Goal: Information Seeking & Learning: Learn about a topic

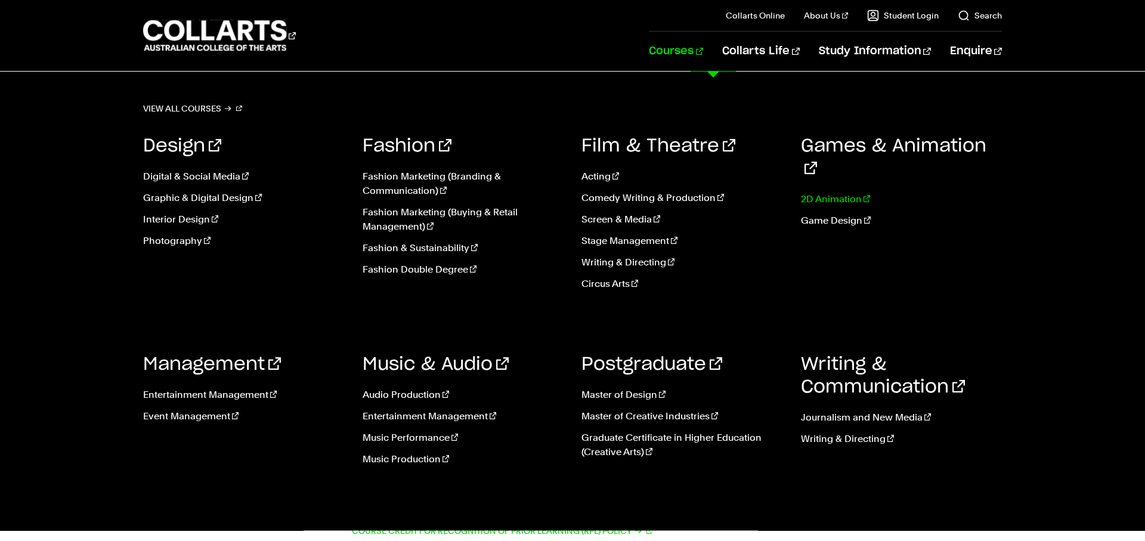
click at [826, 192] on link "2D Animation" at bounding box center [902, 199] width 202 height 14
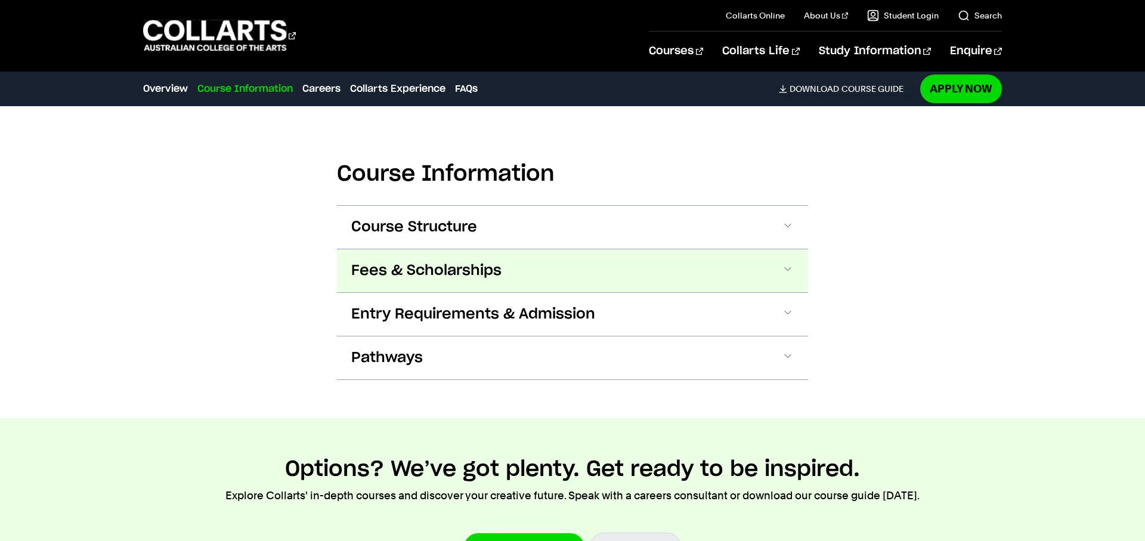
scroll to position [1186, 0]
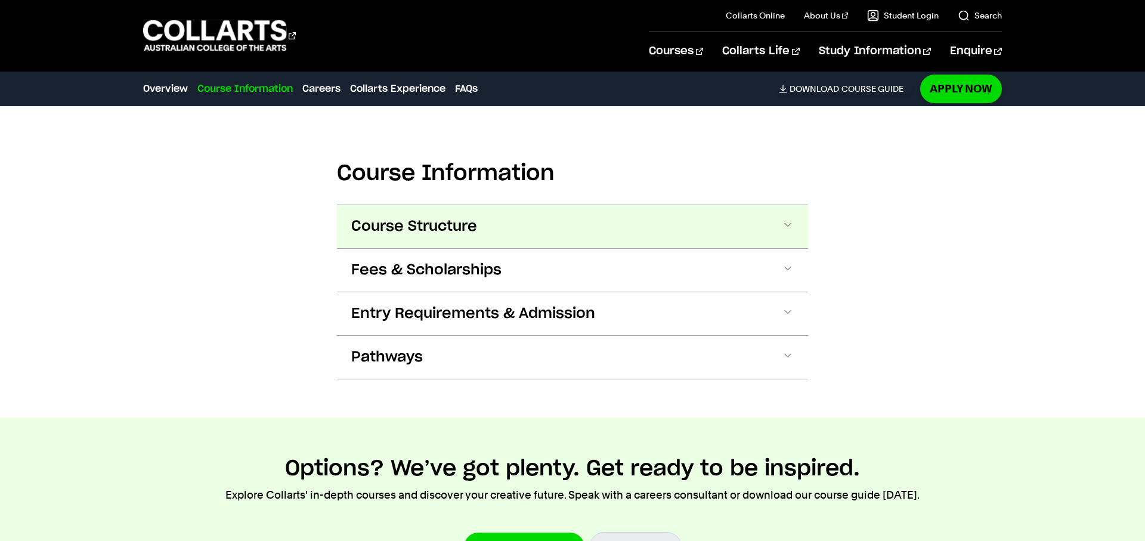
click at [630, 226] on button "Course Structure" at bounding box center [572, 226] width 471 height 43
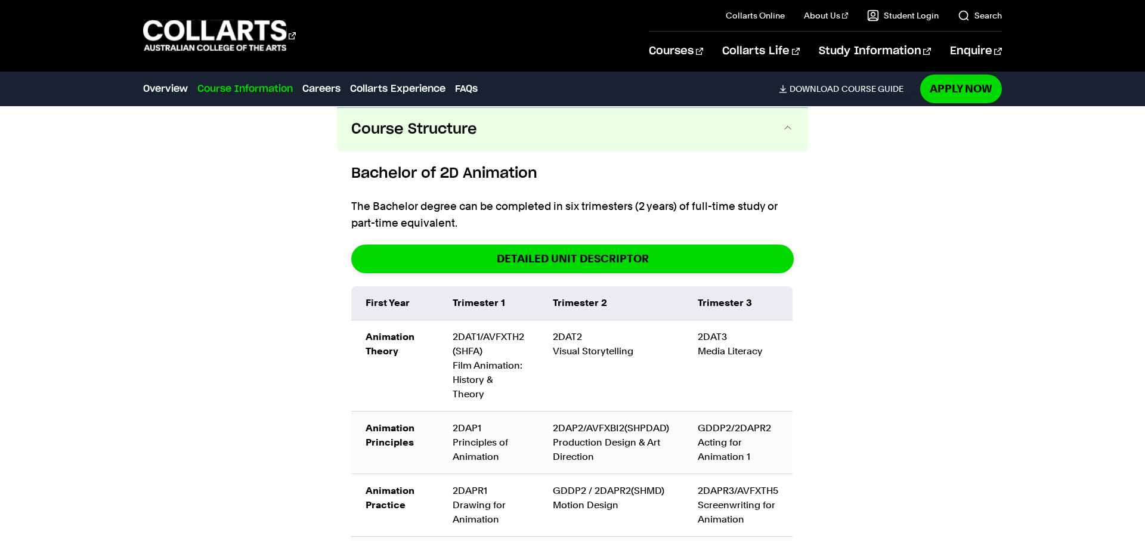
scroll to position [1284, 0]
click at [712, 333] on td "2DAT3 Media Literacy" at bounding box center [738, 365] width 109 height 91
copy td "2DAT3"
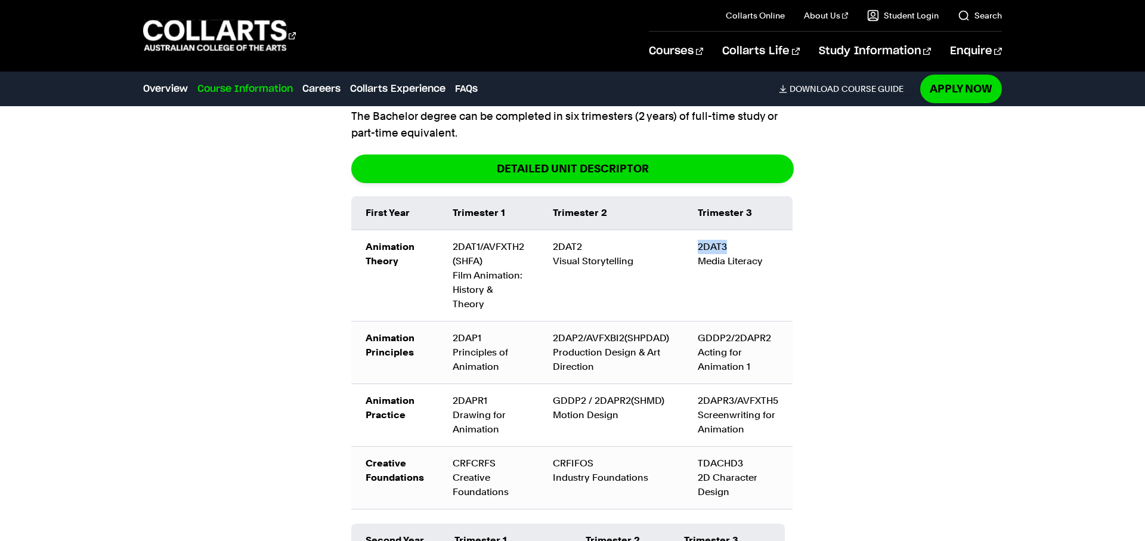
scroll to position [1372, 0]
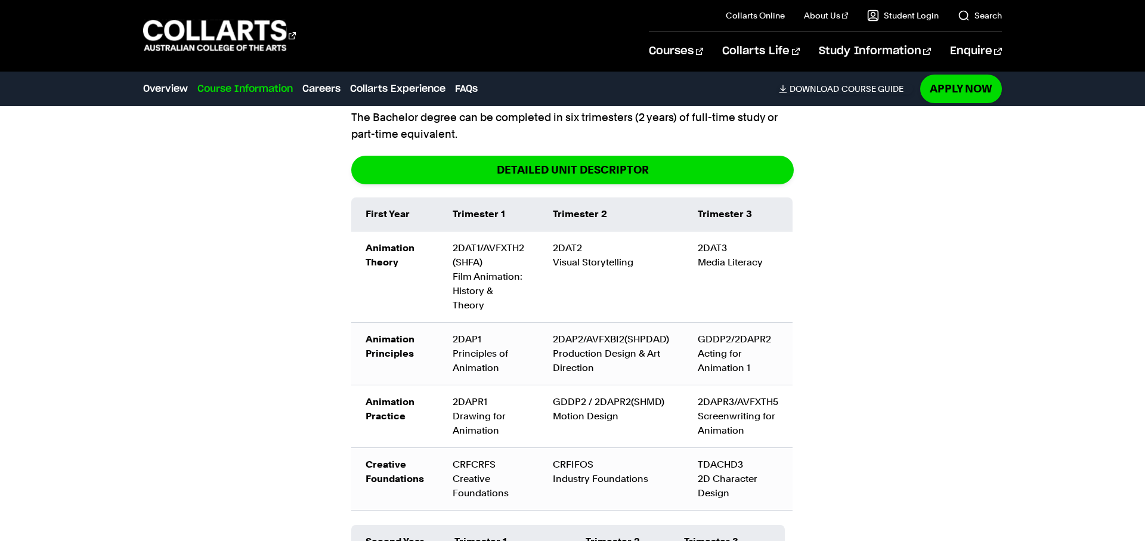
click at [477, 462] on div "CRFCRFS Creative Foundations" at bounding box center [489, 479] width 72 height 43
copy div "CRFCRFS"
